Goal: Transaction & Acquisition: Purchase product/service

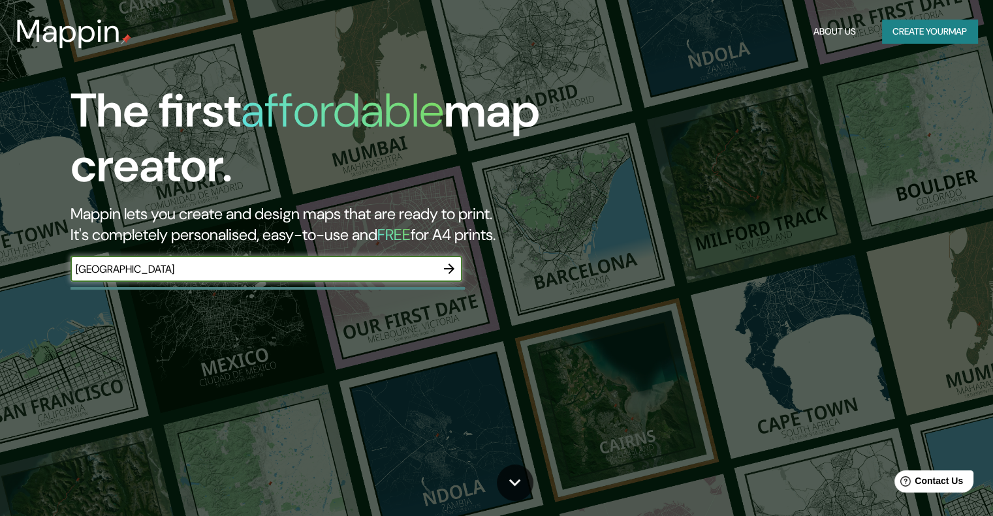
type input "[GEOGRAPHIC_DATA]"
click at [444, 271] on icon "button" at bounding box center [449, 269] width 16 height 16
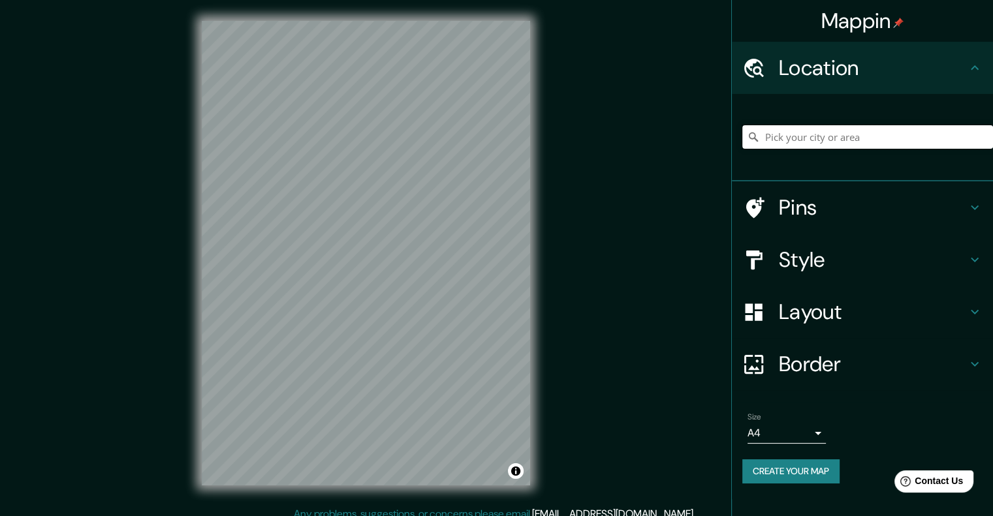
click at [809, 142] on input "Pick your city or area" at bounding box center [867, 136] width 251 height 23
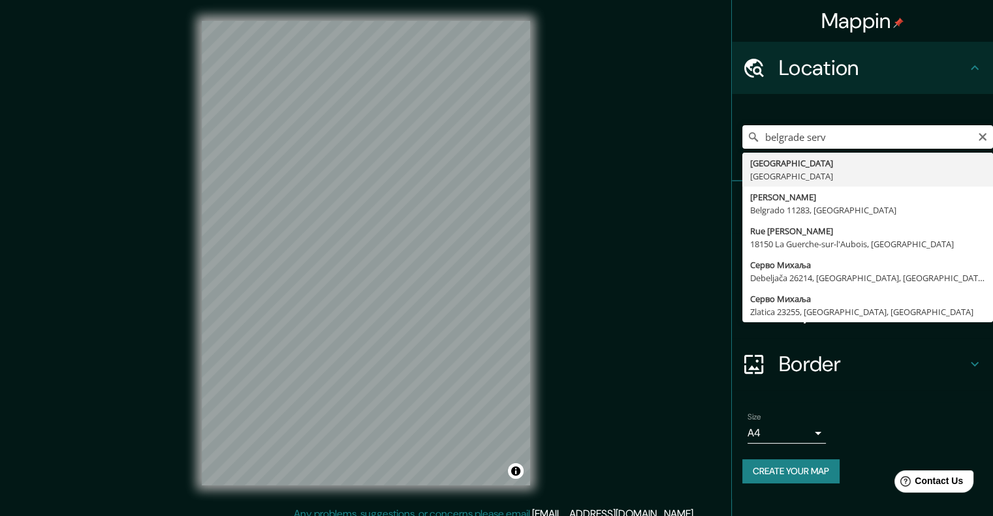
type input "[GEOGRAPHIC_DATA], [GEOGRAPHIC_DATA]"
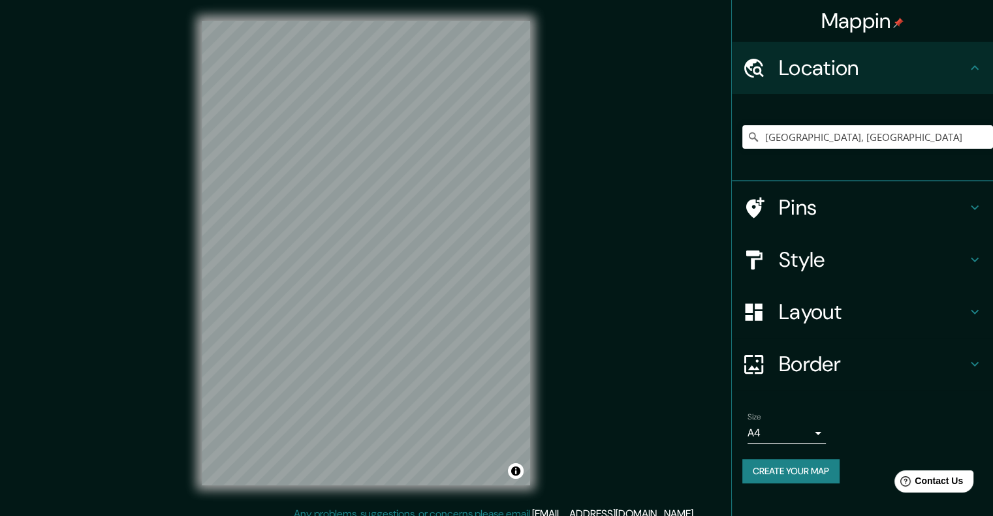
click at [913, 268] on h4 "Style" at bounding box center [873, 260] width 188 height 26
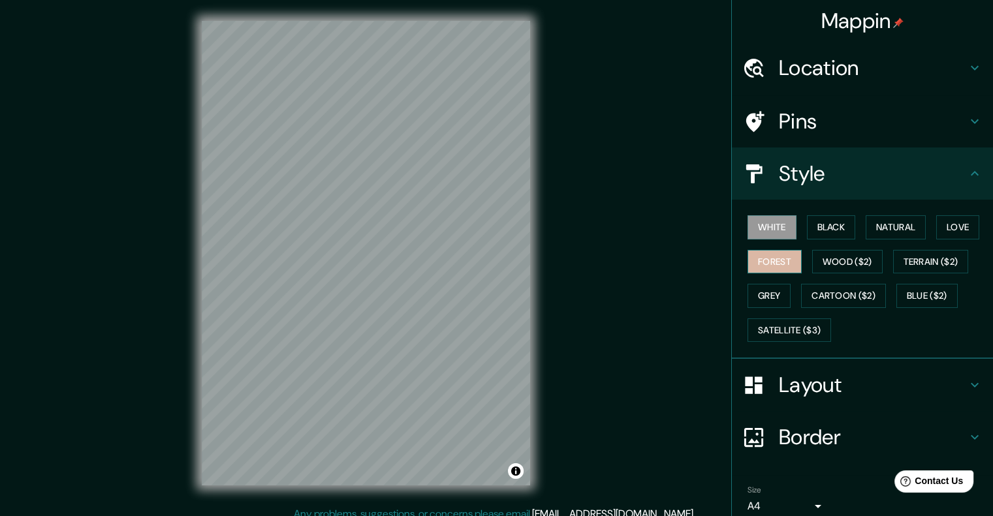
click at [771, 264] on button "Forest" at bounding box center [774, 262] width 54 height 24
click at [908, 259] on button "Terrain ($2)" at bounding box center [931, 262] width 76 height 24
click at [760, 307] on div "White Black Natural Love Forest Wood ($2) Terrain ($2) Grey Cartoon ($2) Blue (…" at bounding box center [867, 278] width 251 height 137
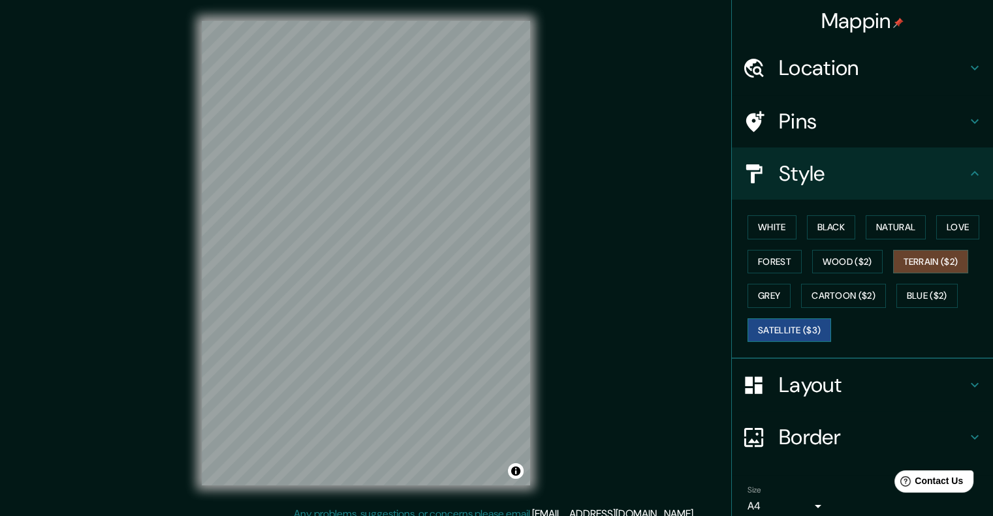
click at [773, 324] on button "Satellite ($3)" at bounding box center [789, 330] width 84 height 24
click at [966, 228] on button "Love" at bounding box center [957, 227] width 43 height 24
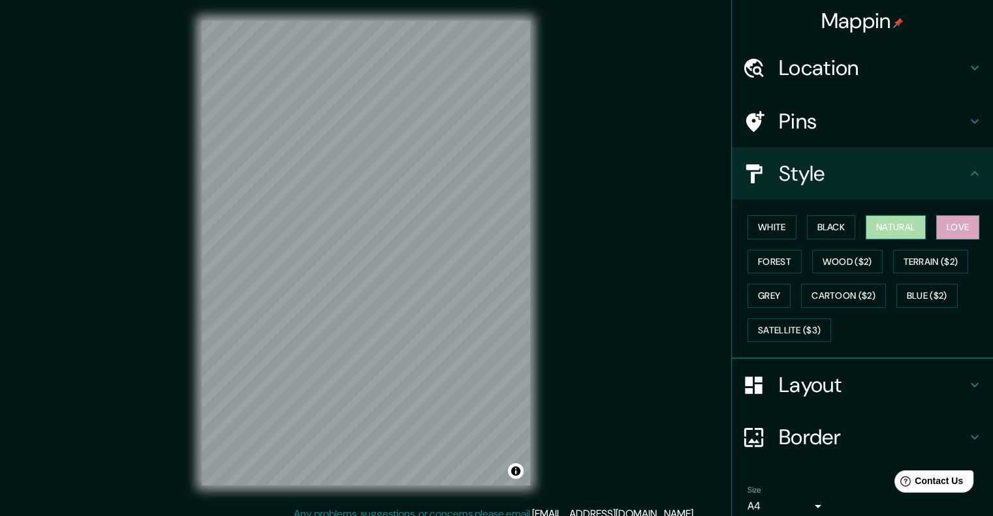
click at [906, 228] on button "Natural" at bounding box center [895, 227] width 60 height 24
click at [818, 230] on button "Black" at bounding box center [831, 227] width 49 height 24
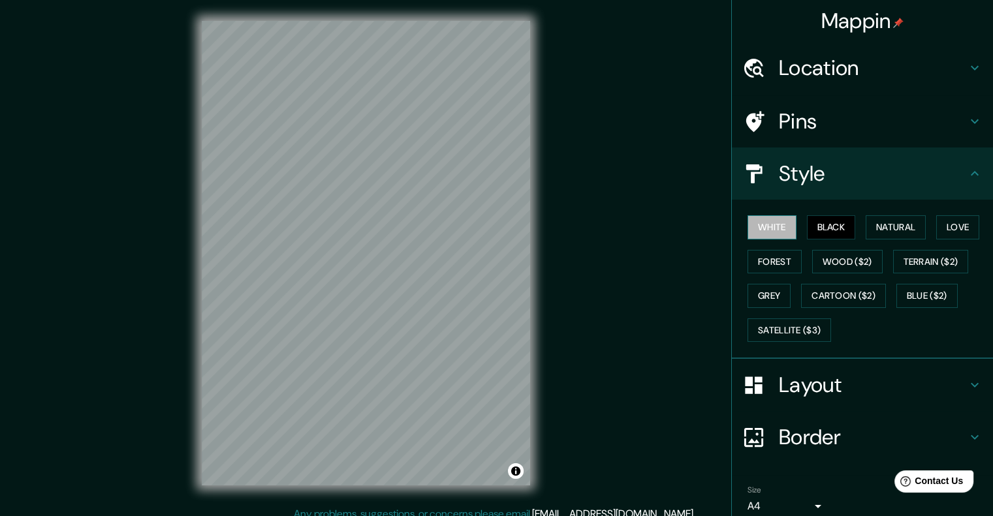
click at [774, 232] on button "White" at bounding box center [771, 227] width 49 height 24
click at [778, 259] on button "Forest" at bounding box center [774, 262] width 54 height 24
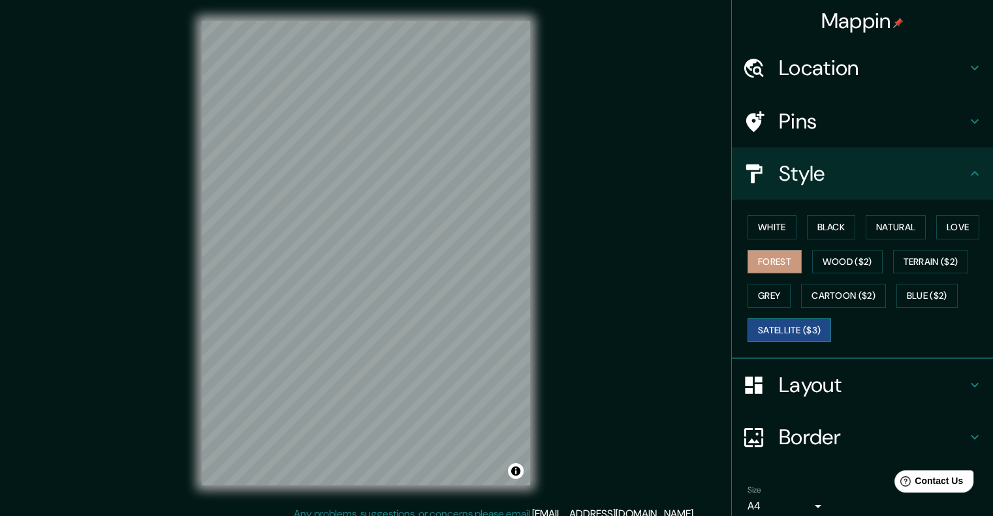
click at [780, 331] on button "Satellite ($3)" at bounding box center [789, 330] width 84 height 24
click at [832, 386] on h4 "Layout" at bounding box center [873, 385] width 188 height 26
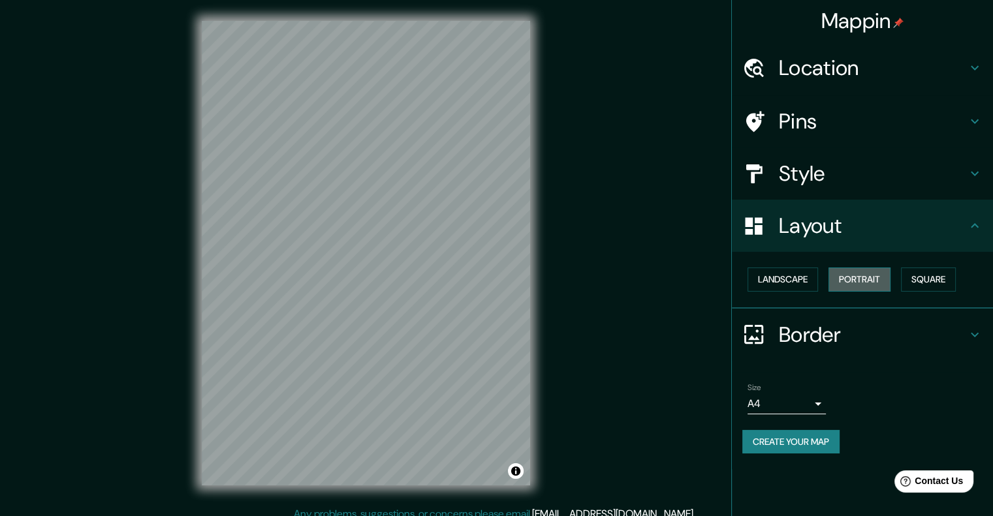
click at [846, 283] on button "Portrait" at bounding box center [859, 280] width 62 height 24
click at [928, 279] on button "Square" at bounding box center [928, 280] width 55 height 24
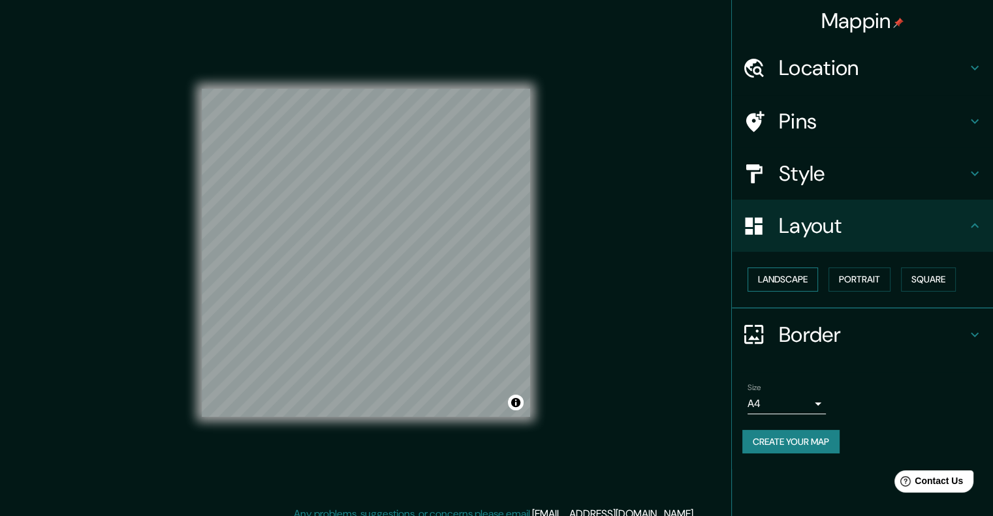
click at [797, 290] on button "Landscape" at bounding box center [782, 280] width 70 height 24
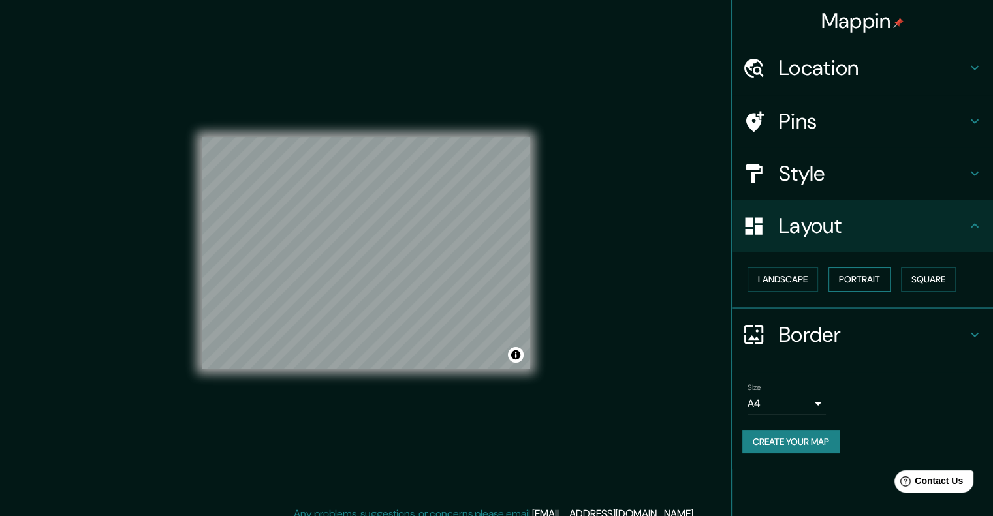
click at [880, 273] on button "Portrait" at bounding box center [859, 280] width 62 height 24
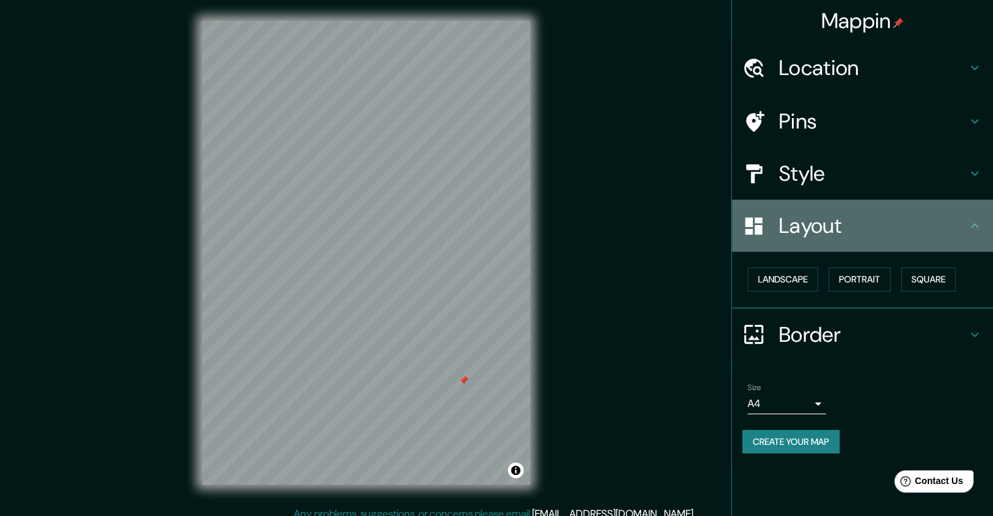
click at [778, 215] on div at bounding box center [760, 226] width 37 height 23
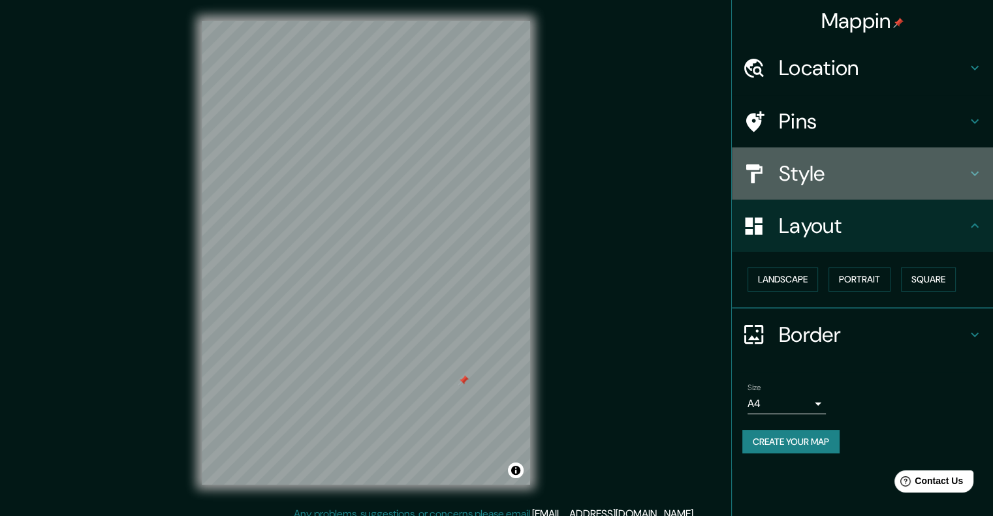
click at [854, 186] on h4 "Style" at bounding box center [873, 174] width 188 height 26
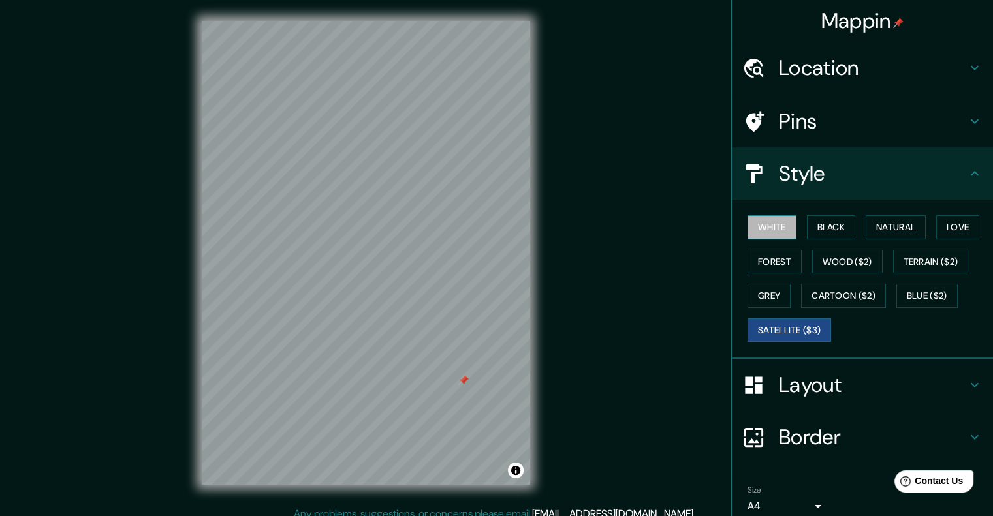
click at [757, 230] on button "White" at bounding box center [771, 227] width 49 height 24
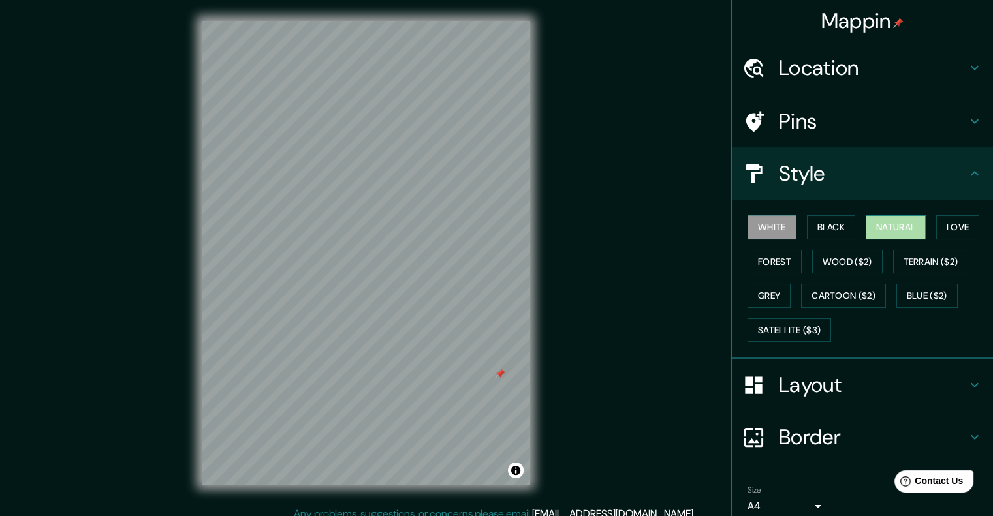
click at [903, 231] on button "Natural" at bounding box center [895, 227] width 60 height 24
click at [770, 260] on button "Forest" at bounding box center [774, 262] width 54 height 24
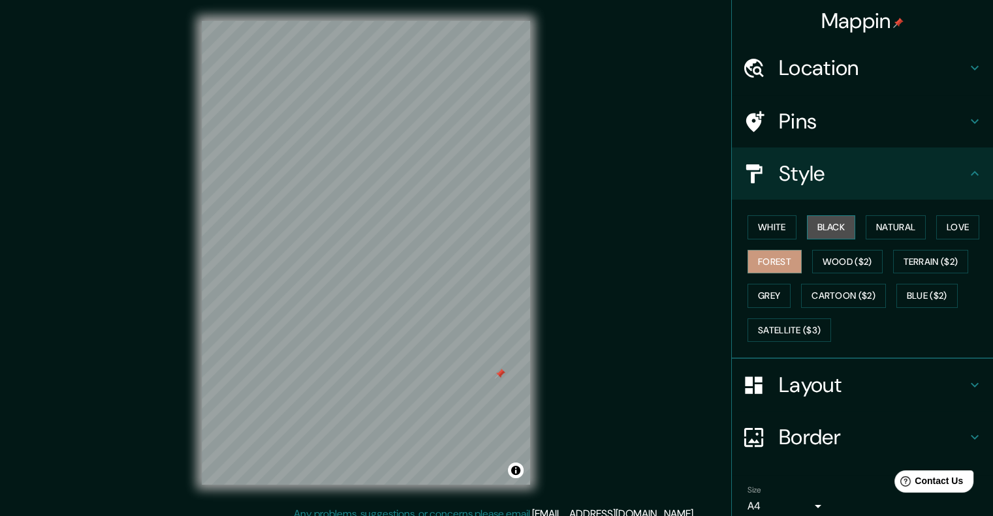
click at [828, 229] on button "Black" at bounding box center [831, 227] width 49 height 24
click at [841, 258] on button "Wood ($2)" at bounding box center [847, 262] width 70 height 24
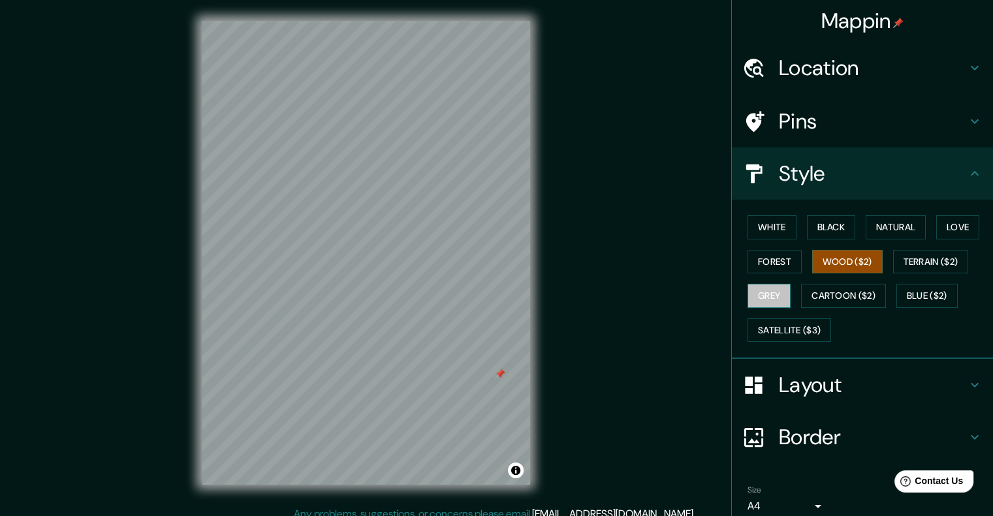
click at [776, 292] on button "Grey" at bounding box center [768, 296] width 43 height 24
click at [934, 271] on button "Terrain ($2)" at bounding box center [931, 262] width 76 height 24
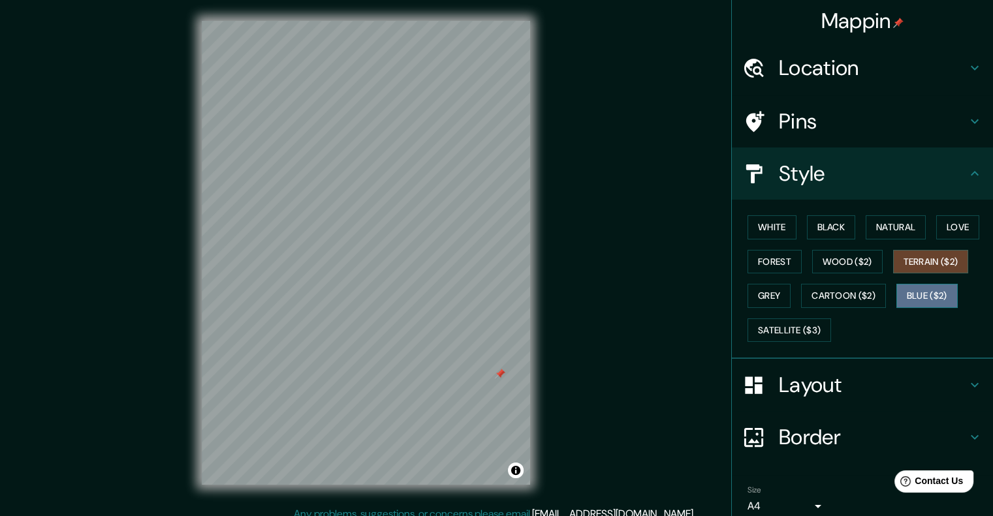
click at [914, 297] on button "Blue ($2)" at bounding box center [926, 296] width 61 height 24
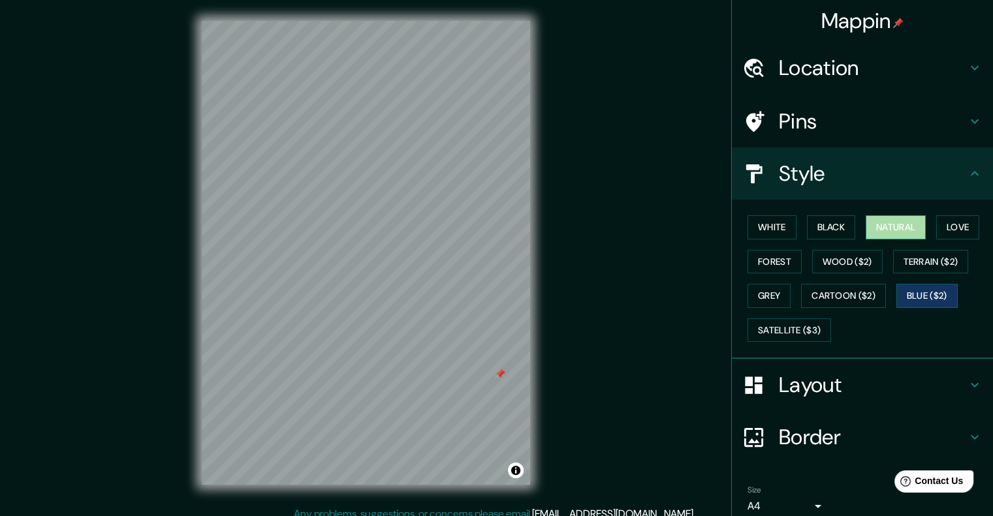
click at [902, 219] on button "Natural" at bounding box center [895, 227] width 60 height 24
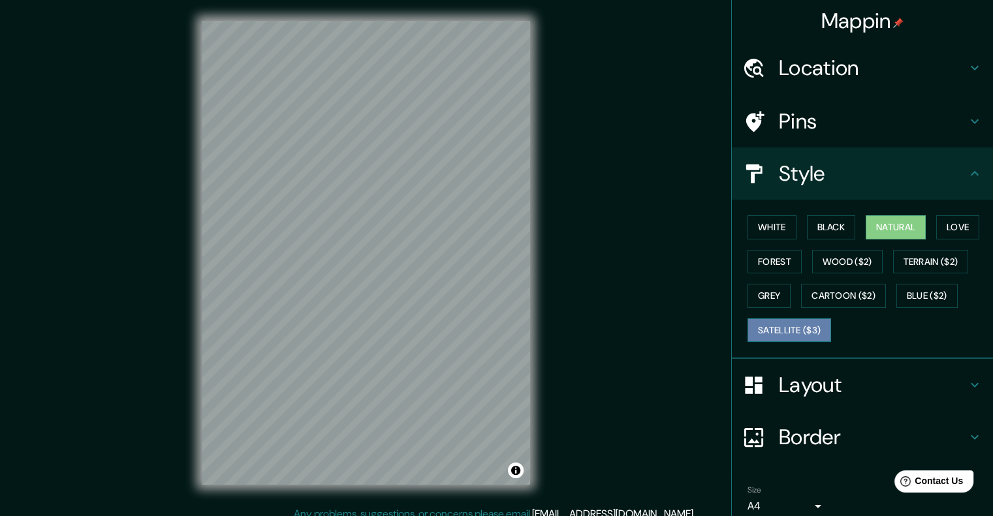
click at [773, 338] on button "Satellite ($3)" at bounding box center [789, 330] width 84 height 24
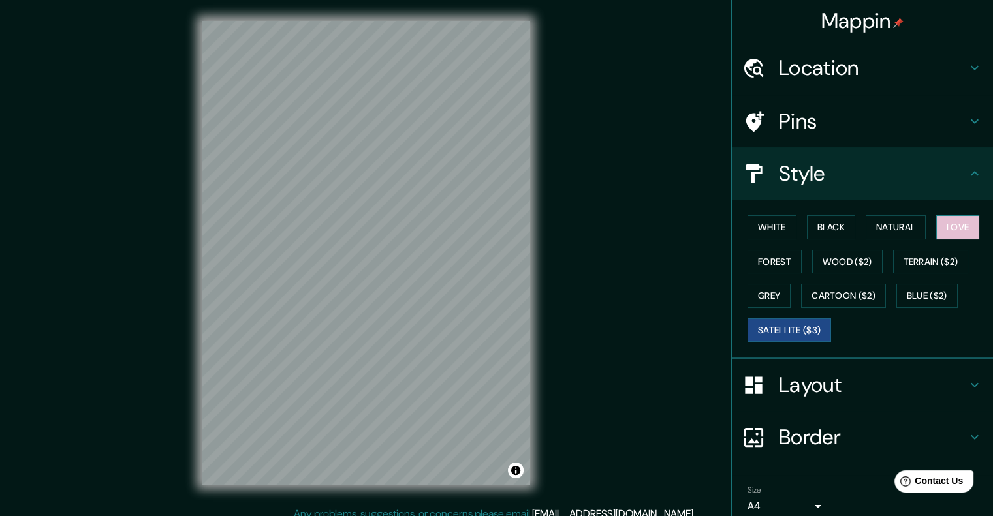
click at [945, 229] on button "Love" at bounding box center [957, 227] width 43 height 24
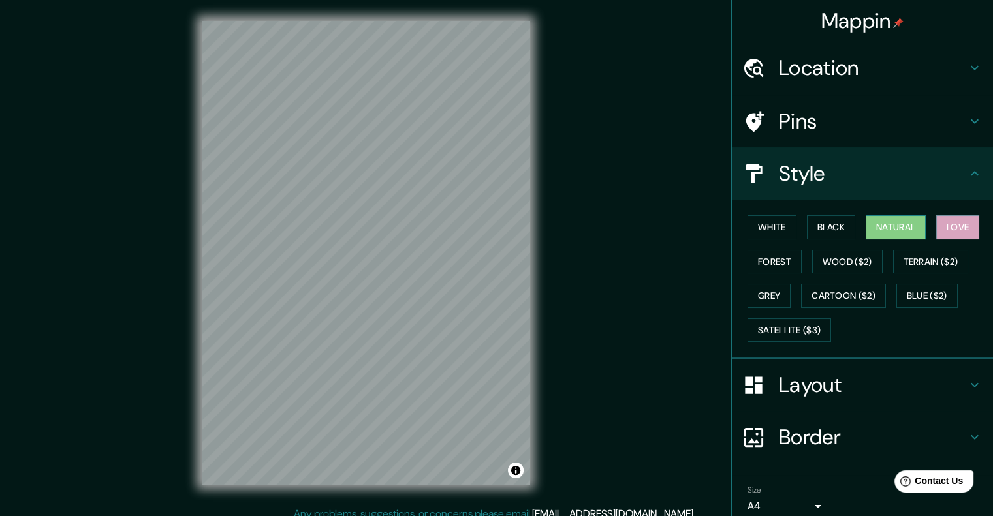
click at [902, 231] on button "Natural" at bounding box center [895, 227] width 60 height 24
click at [891, 60] on h4 "Location" at bounding box center [873, 68] width 188 height 26
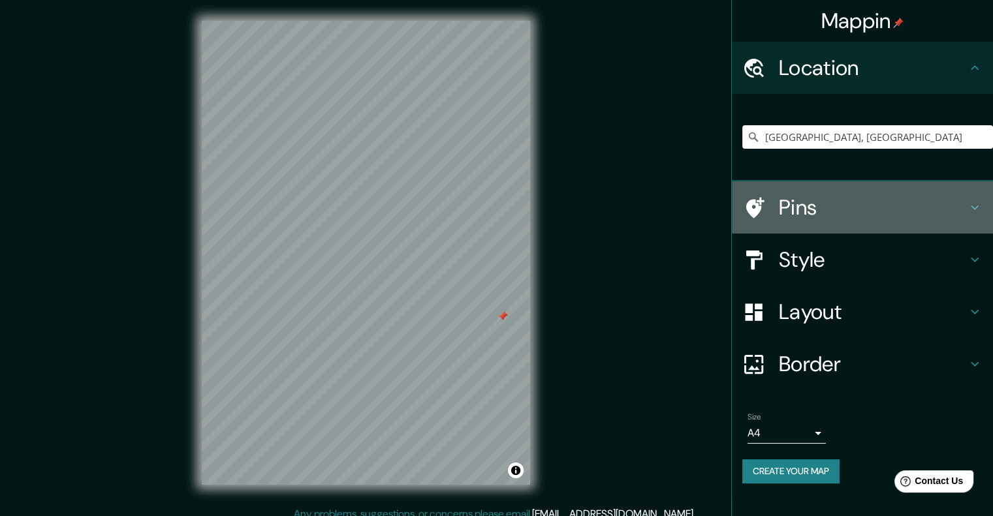
click at [823, 219] on h4 "Pins" at bounding box center [873, 207] width 188 height 26
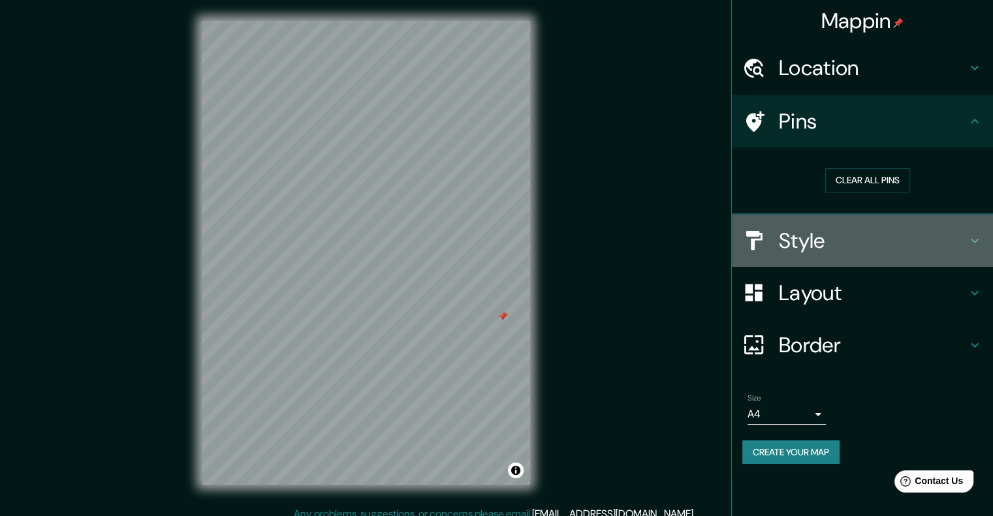
click at [825, 233] on h4 "Style" at bounding box center [873, 241] width 188 height 26
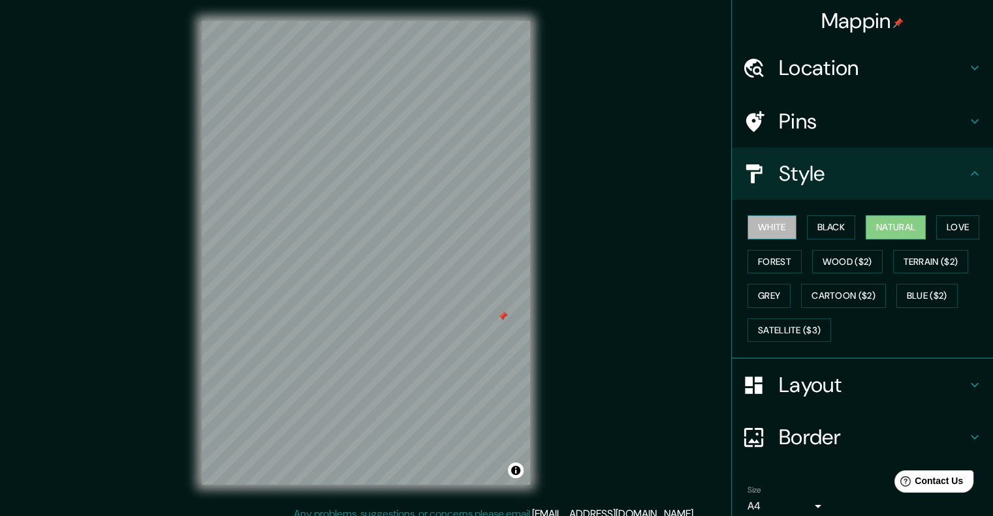
click at [769, 230] on button "White" at bounding box center [771, 227] width 49 height 24
click at [830, 239] on div "White Black Natural Love Forest Wood ($2) Terrain ($2) Grey Cartoon ($2) Blue (…" at bounding box center [867, 278] width 251 height 137
click at [887, 232] on button "Natural" at bounding box center [895, 227] width 60 height 24
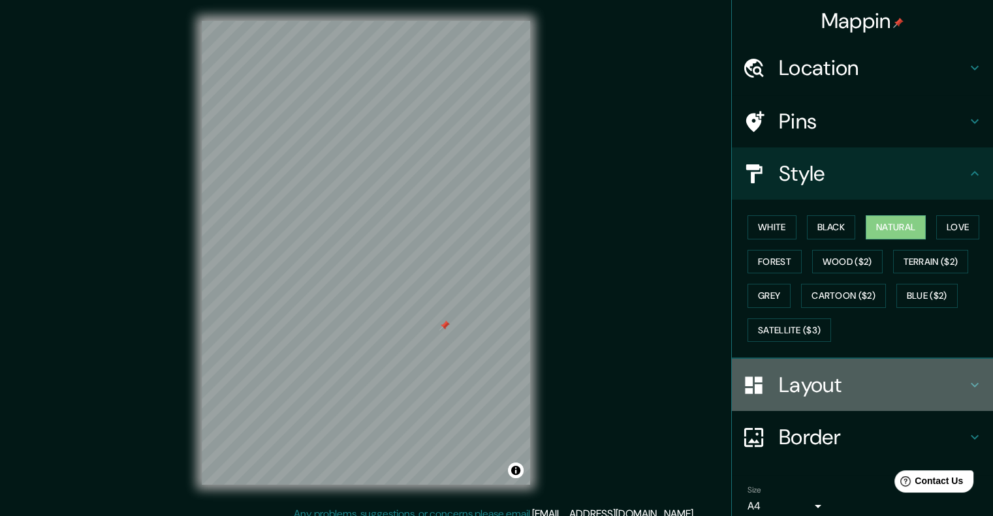
click at [815, 386] on h4 "Layout" at bounding box center [873, 385] width 188 height 26
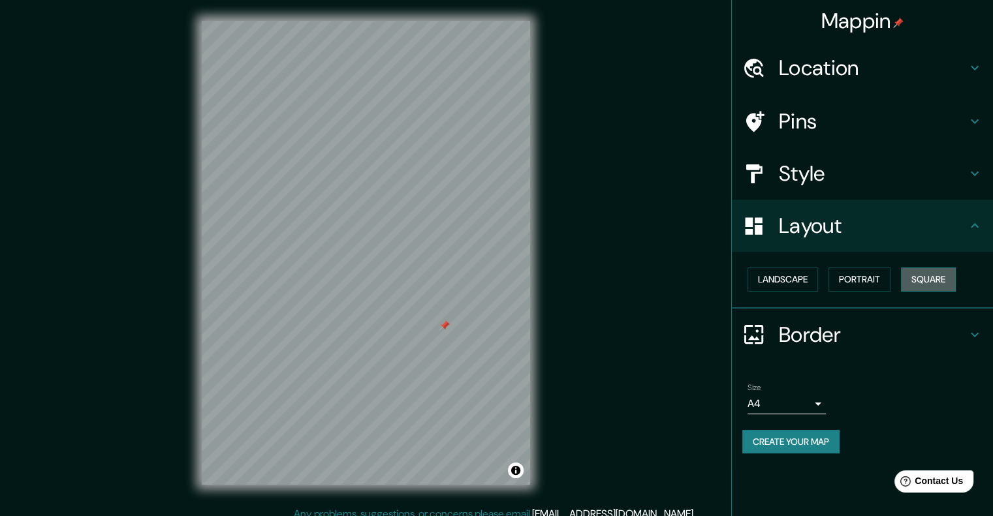
click at [949, 277] on button "Square" at bounding box center [928, 280] width 55 height 24
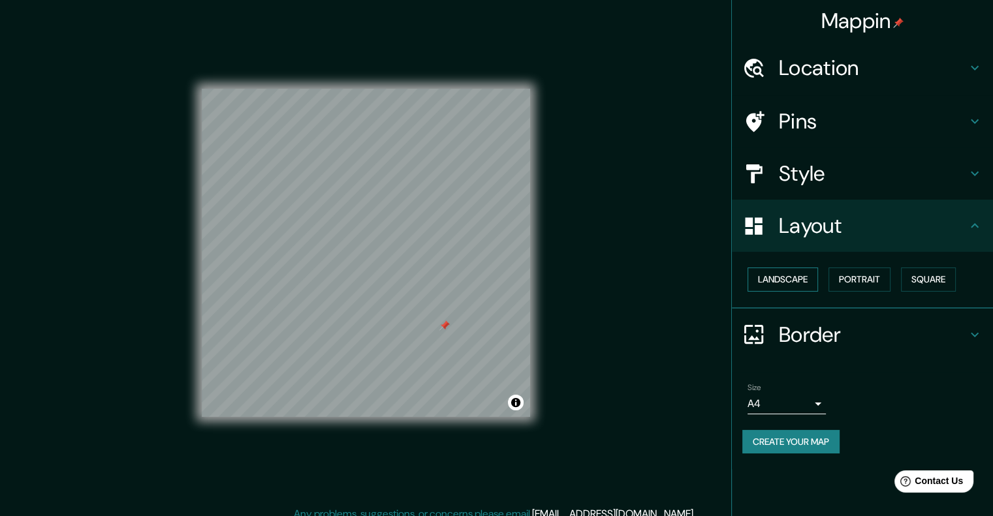
click at [807, 281] on button "Landscape" at bounding box center [782, 280] width 70 height 24
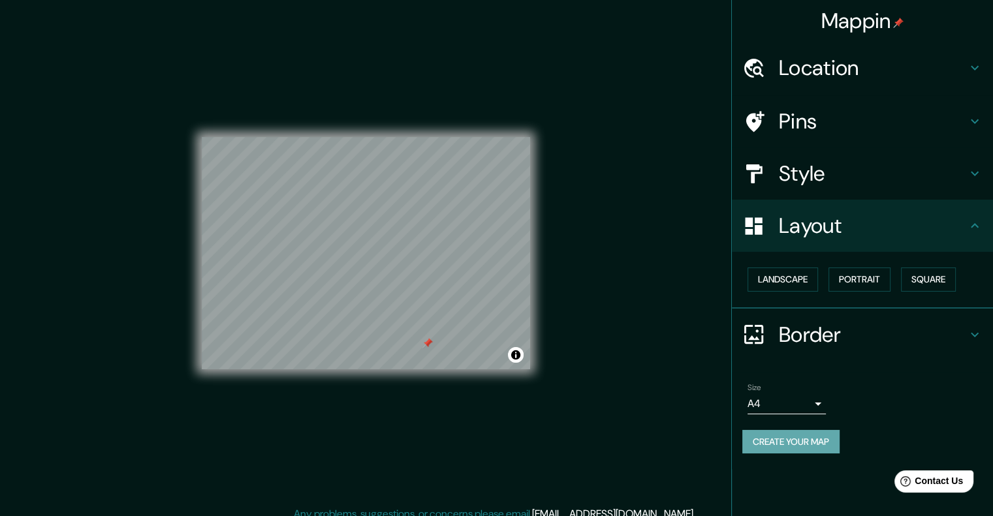
click at [825, 440] on button "Create your map" at bounding box center [790, 442] width 97 height 24
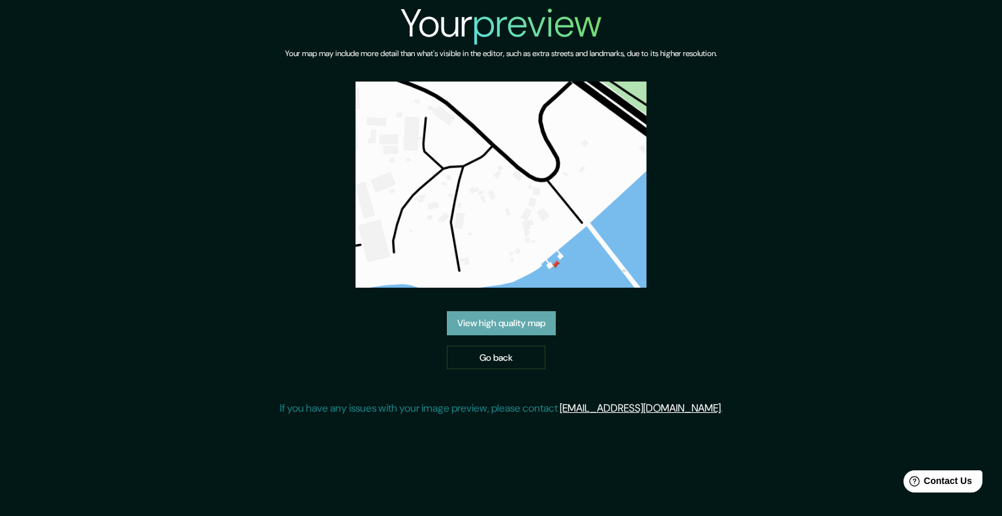
click at [523, 329] on link "View high quality map" at bounding box center [501, 323] width 109 height 24
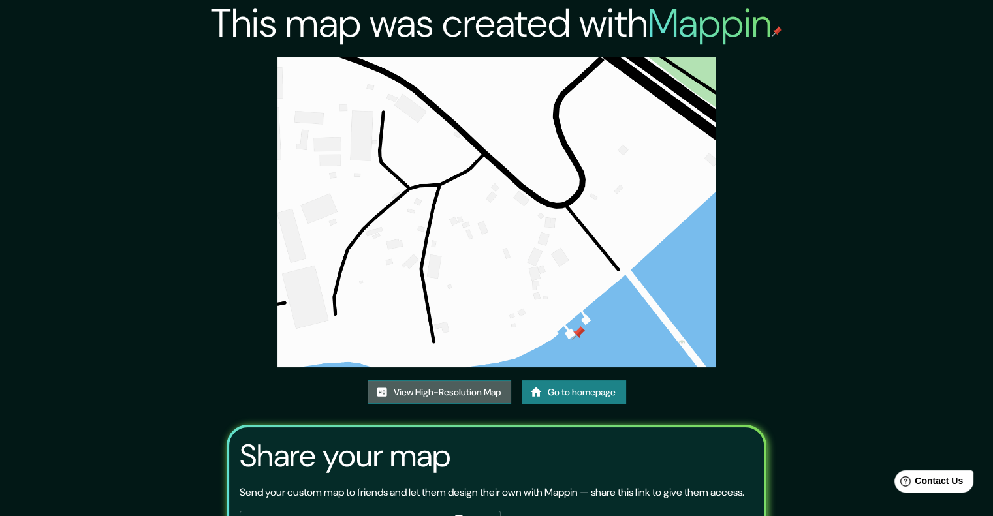
click at [488, 391] on link "View High-Resolution Map" at bounding box center [439, 392] width 144 height 24
